Goal: Transaction & Acquisition: Purchase product/service

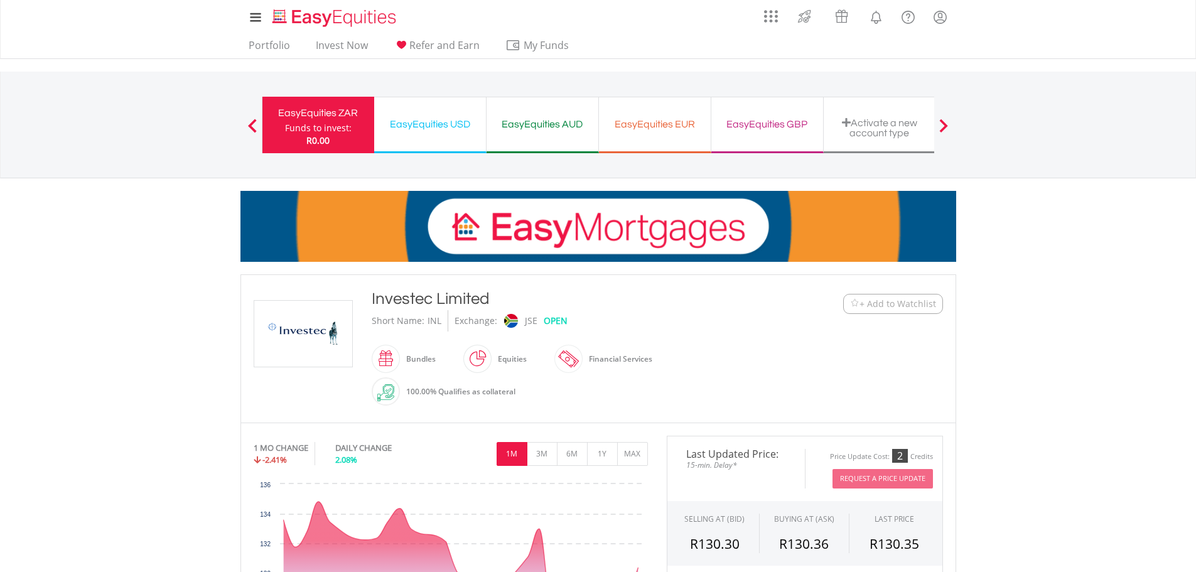
click at [886, 304] on span "+ Add to Watchlist" at bounding box center [898, 304] width 77 height 13
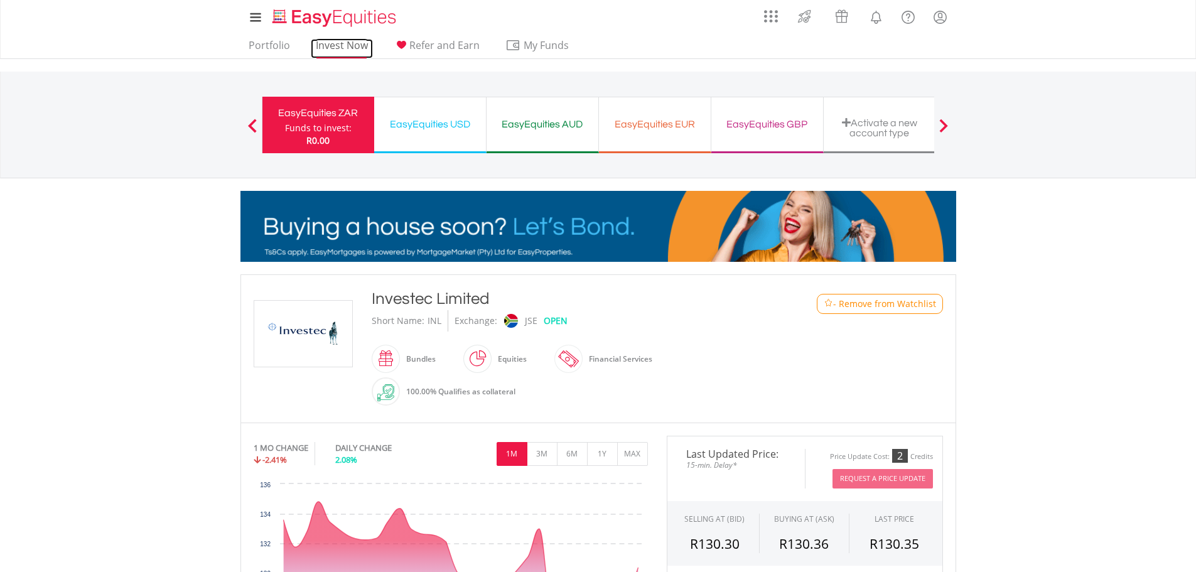
click at [352, 47] on link "Invest Now" at bounding box center [342, 48] width 62 height 19
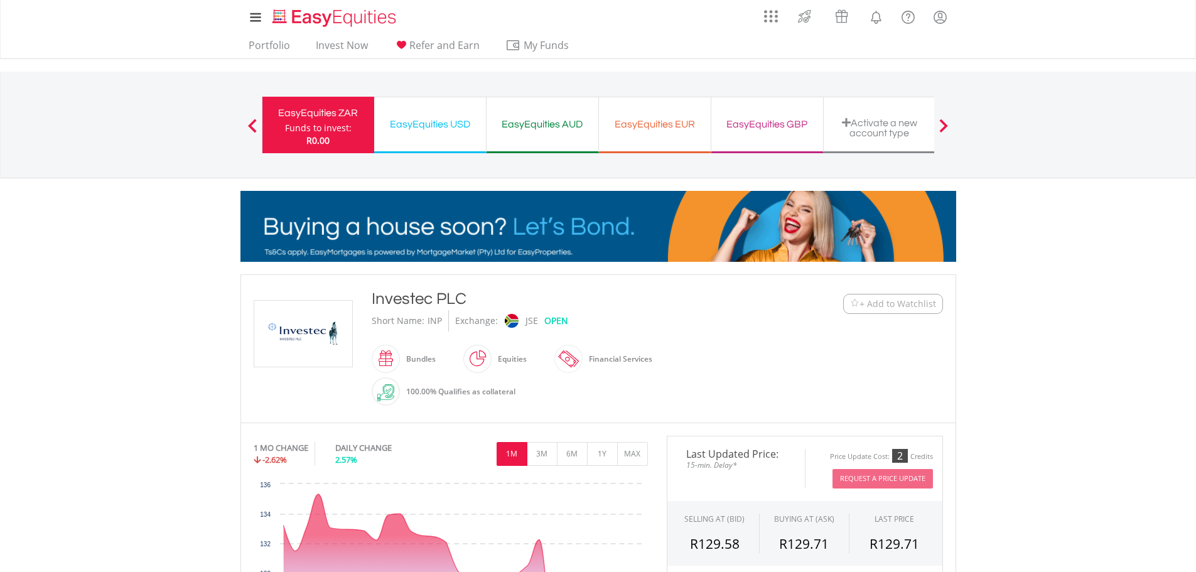
click at [896, 301] on span "+ Add to Watchlist" at bounding box center [898, 304] width 77 height 13
click at [330, 43] on link "Invest Now" at bounding box center [342, 48] width 62 height 19
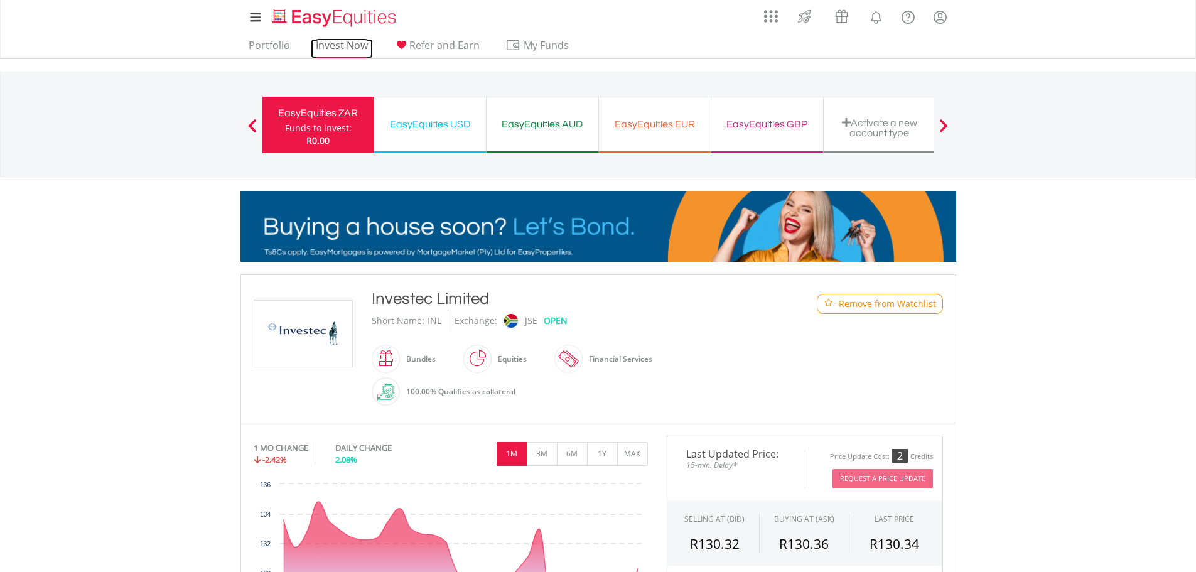
click at [344, 41] on link "Invest Now" at bounding box center [342, 48] width 62 height 19
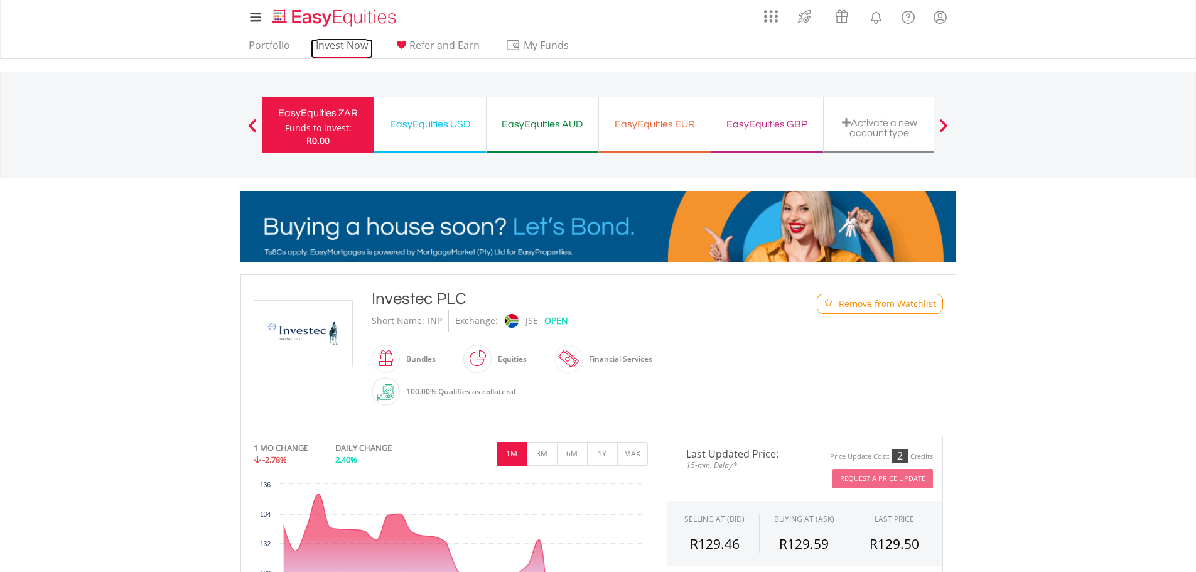
click at [344, 46] on link "Invest Now" at bounding box center [342, 48] width 62 height 19
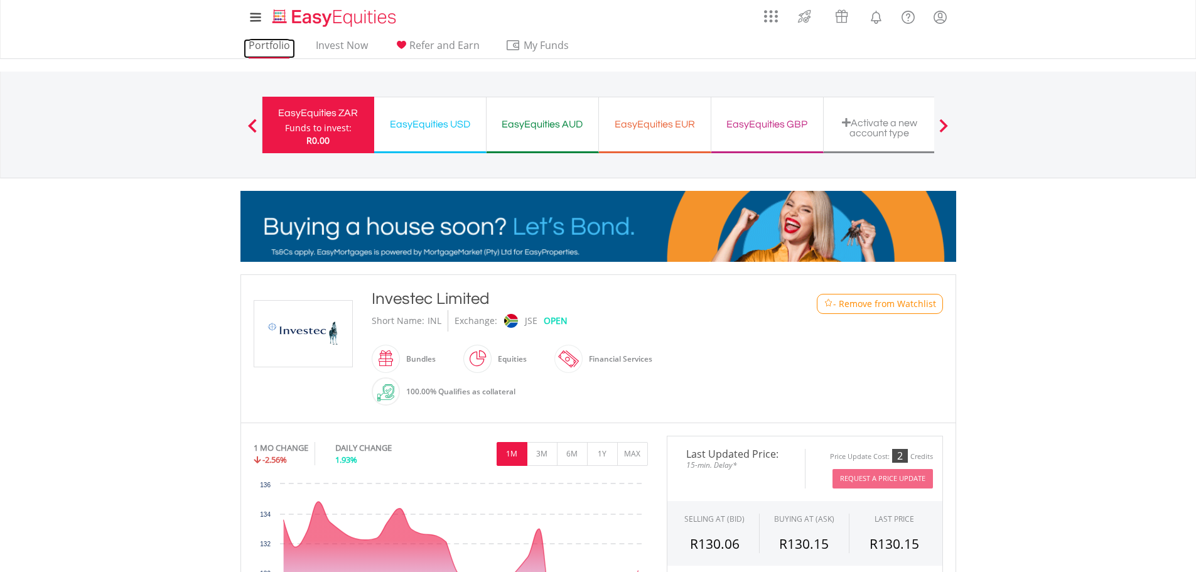
click at [271, 47] on link "Portfolio" at bounding box center [269, 48] width 51 height 19
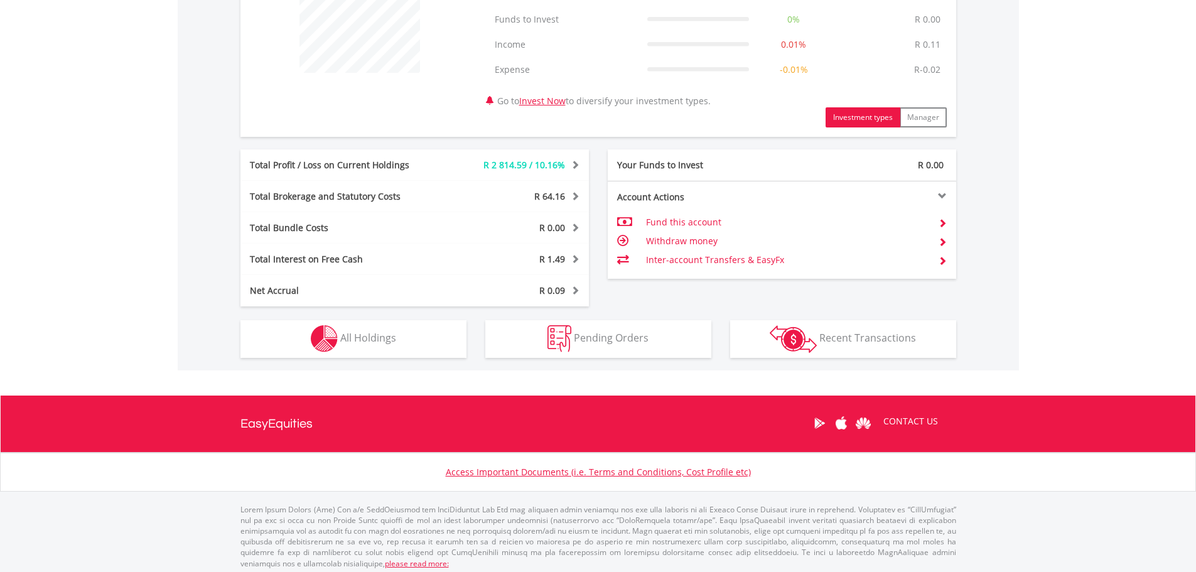
scroll to position [541, 0]
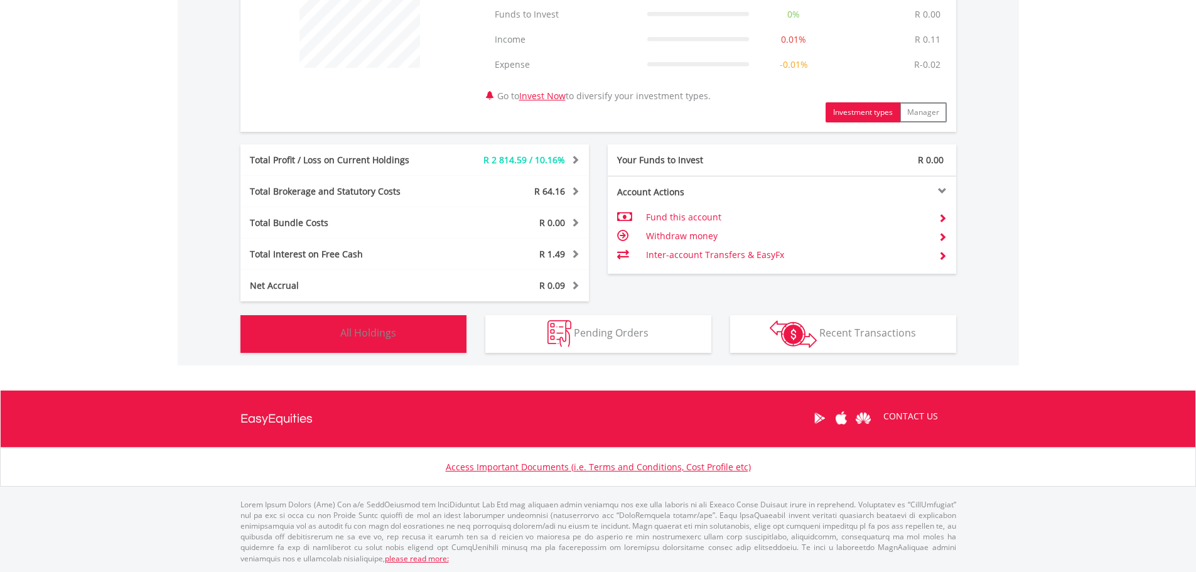
click at [363, 339] on span "All Holdings" at bounding box center [368, 333] width 56 height 14
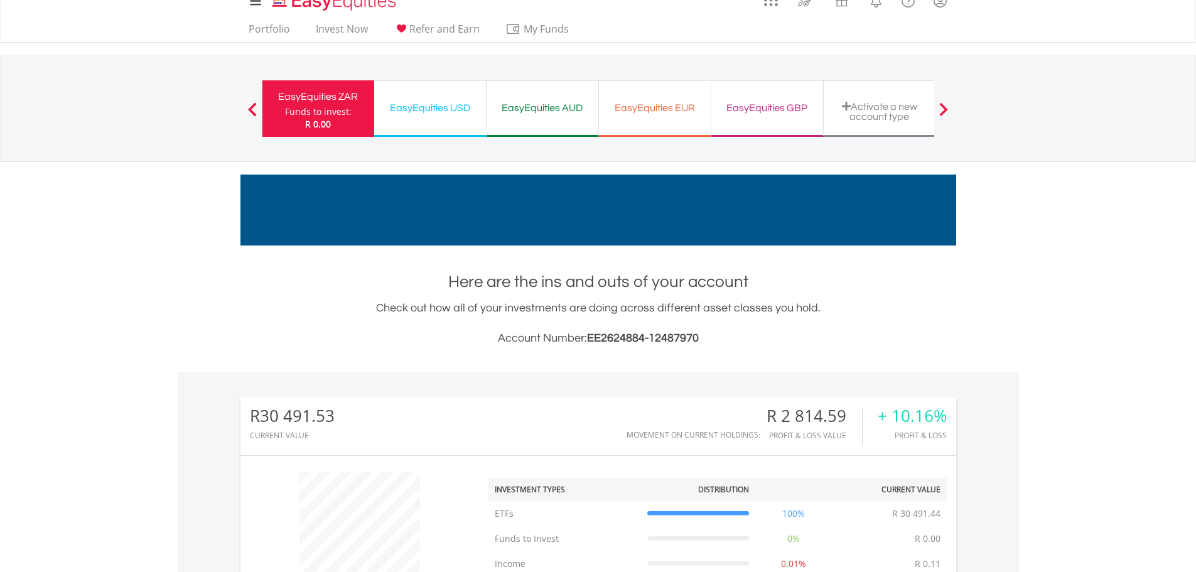
scroll to position [0, 0]
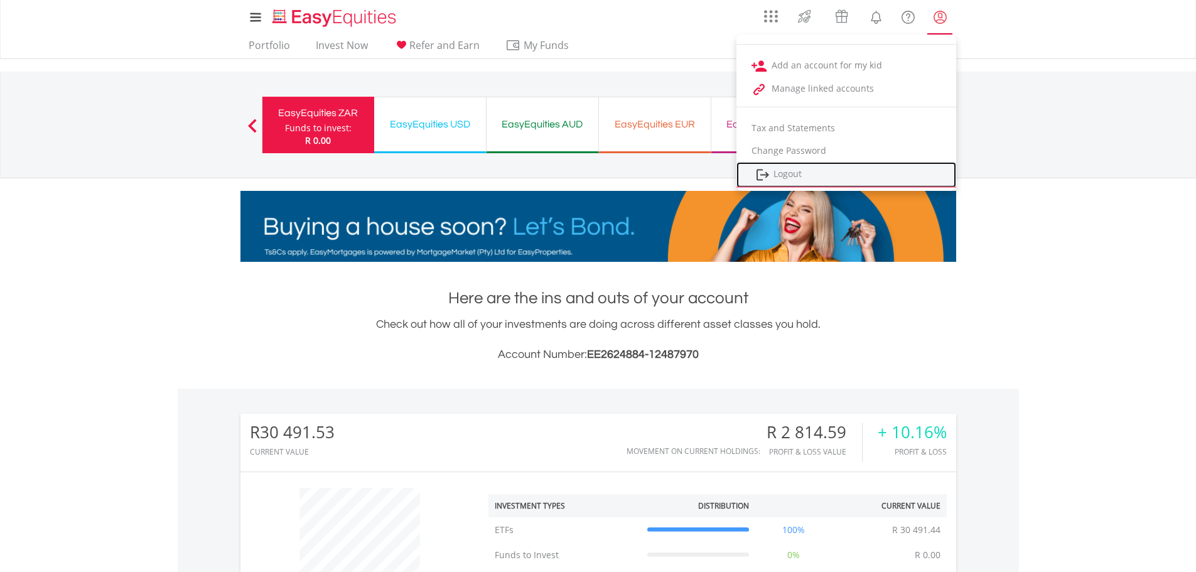
click at [785, 175] on link "Logout" at bounding box center [847, 175] width 220 height 26
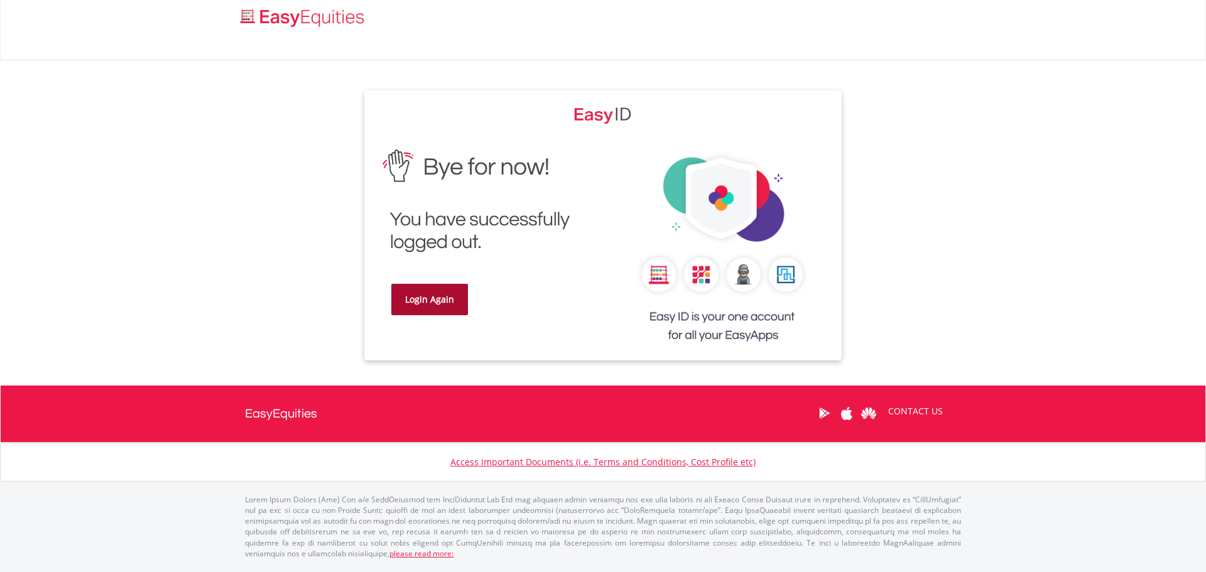
click at [423, 300] on link "Login Again" at bounding box center [429, 299] width 77 height 31
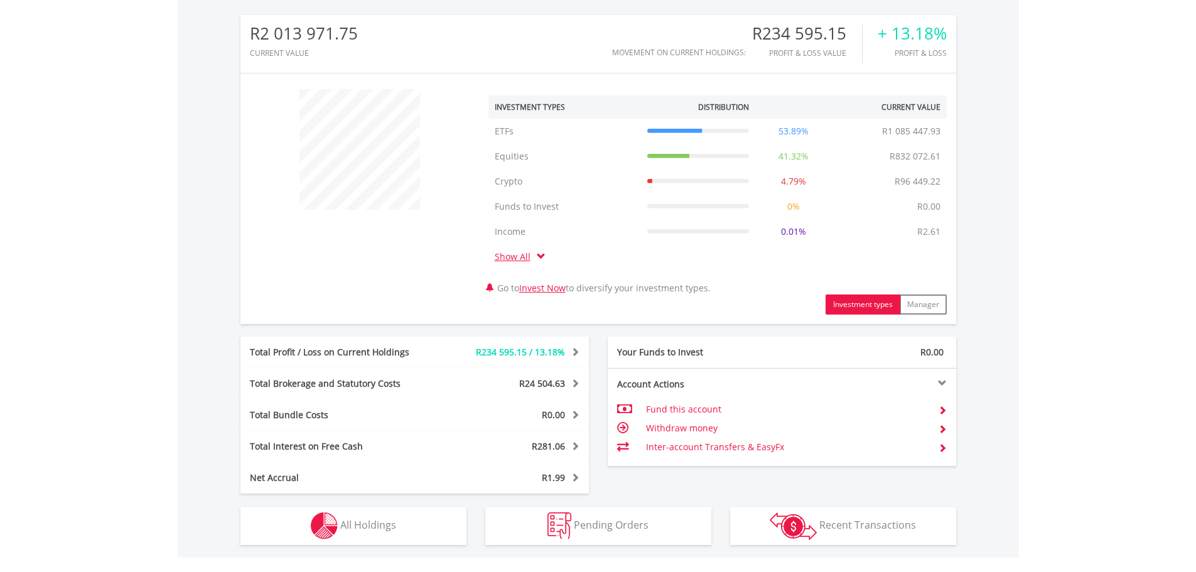
scroll to position [565, 0]
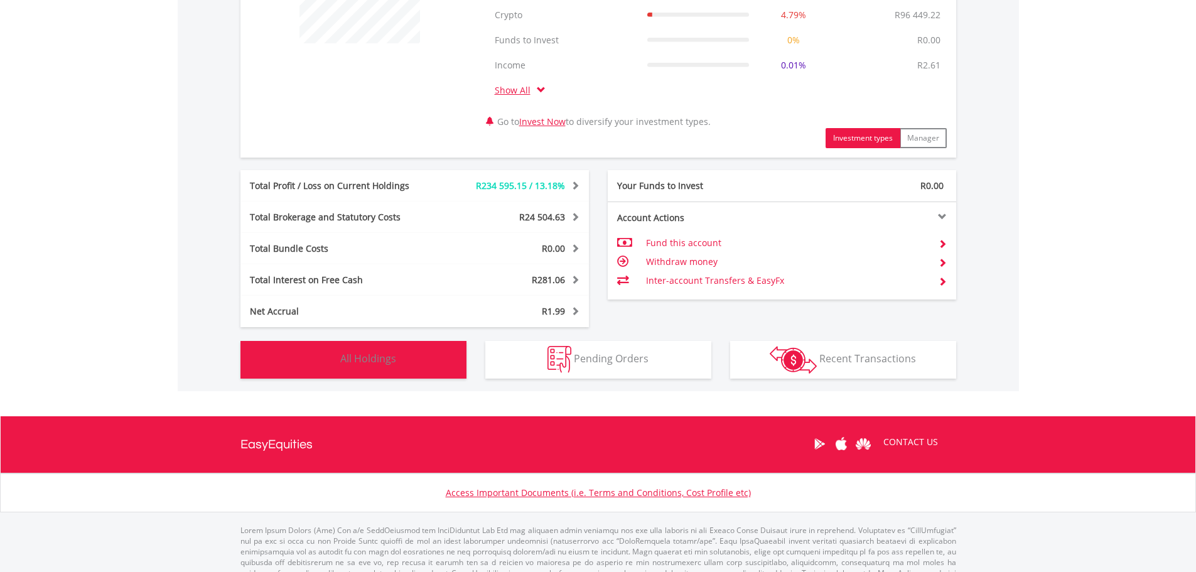
click at [371, 364] on span "All Holdings" at bounding box center [368, 359] width 56 height 14
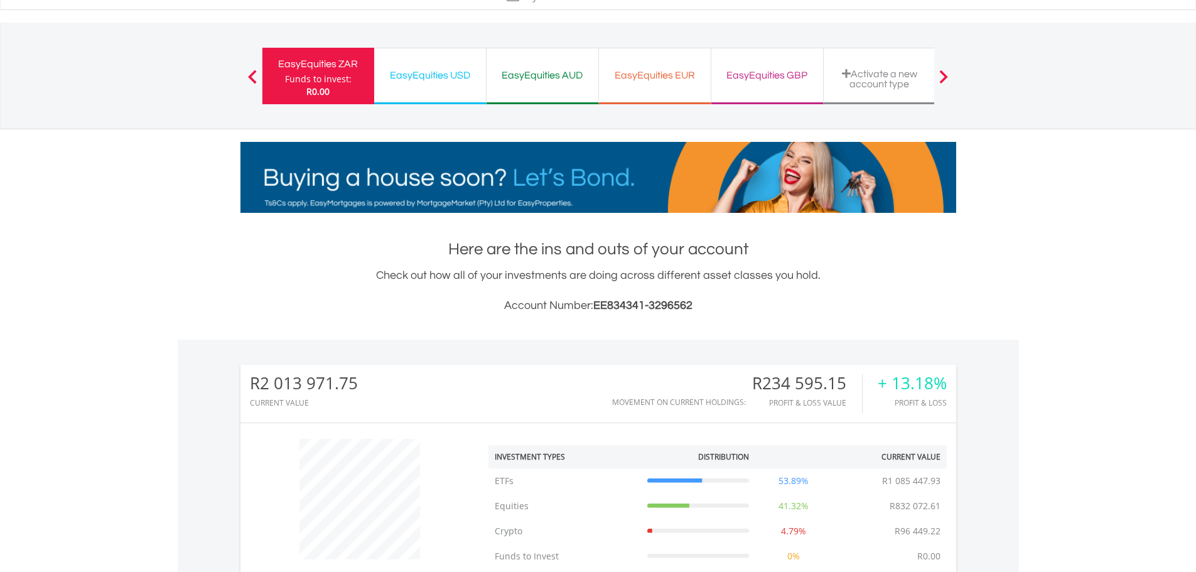
scroll to position [0, 0]
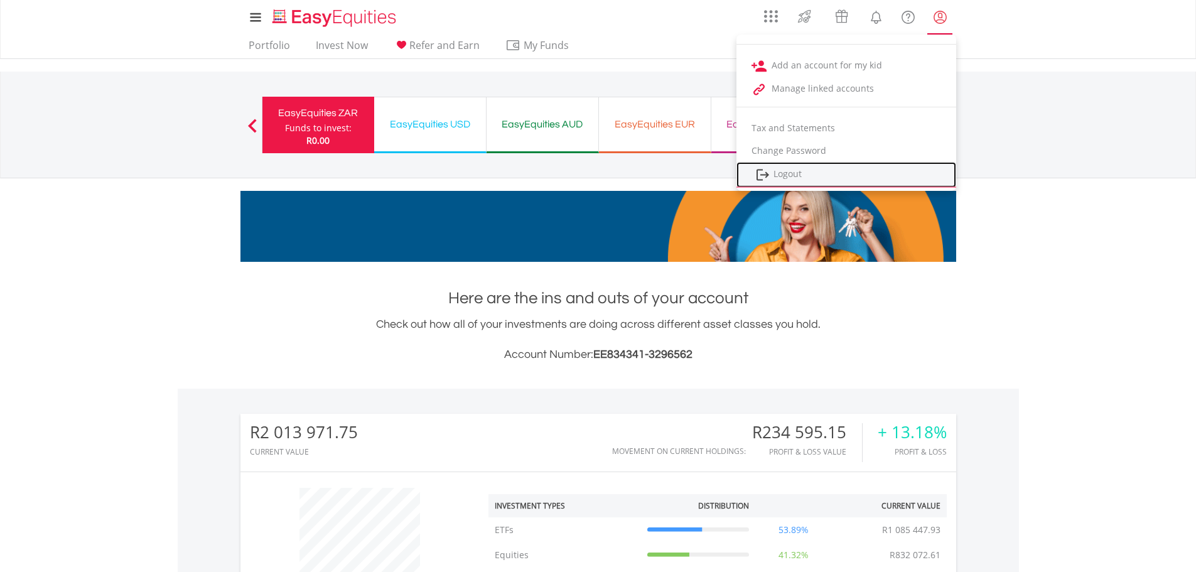
click at [783, 171] on link "Logout" at bounding box center [847, 175] width 220 height 26
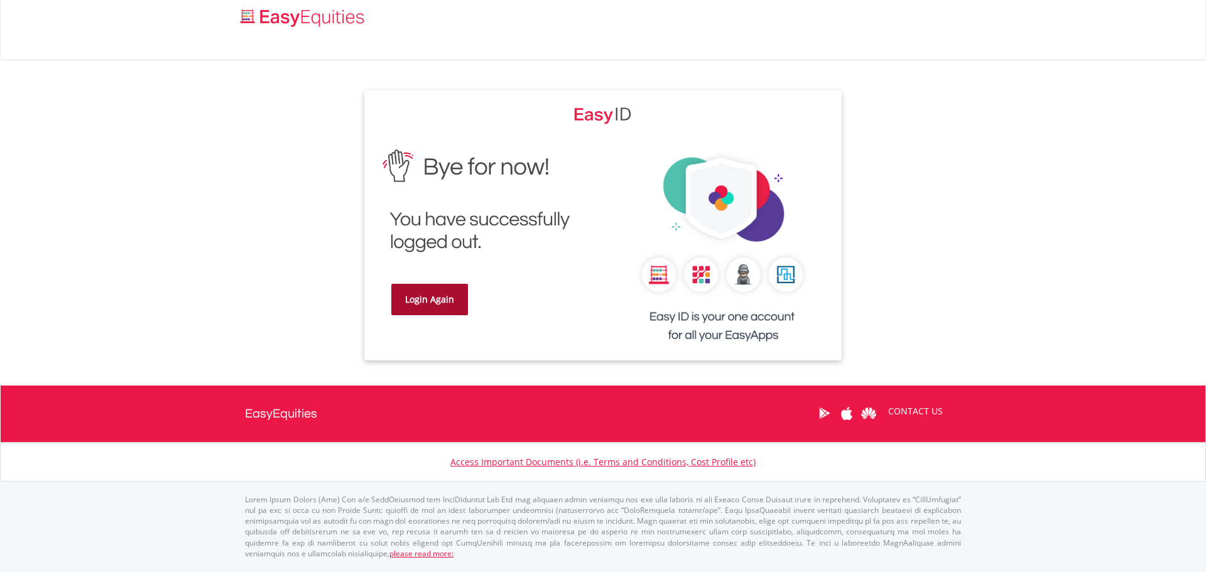
click at [438, 303] on link "Login Again" at bounding box center [429, 299] width 77 height 31
